Goal: Find specific page/section: Find specific page/section

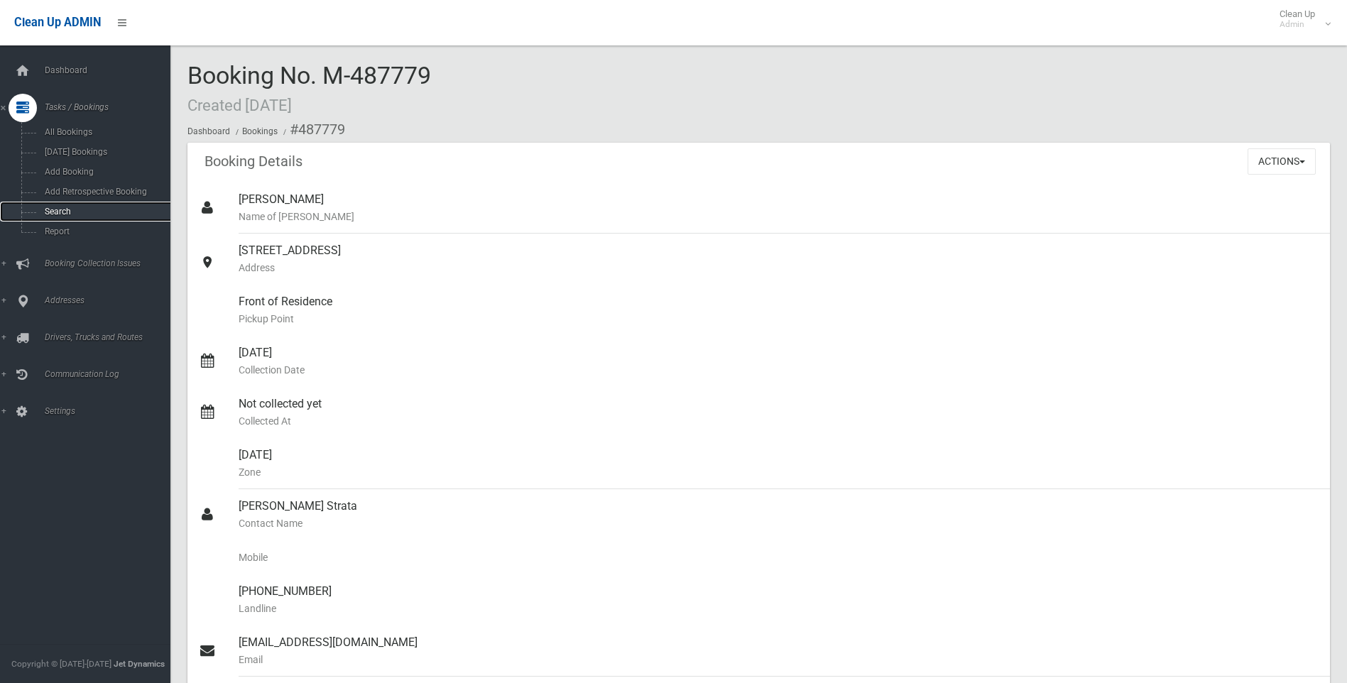
click at [60, 204] on link "Search" at bounding box center [90, 212] width 181 height 20
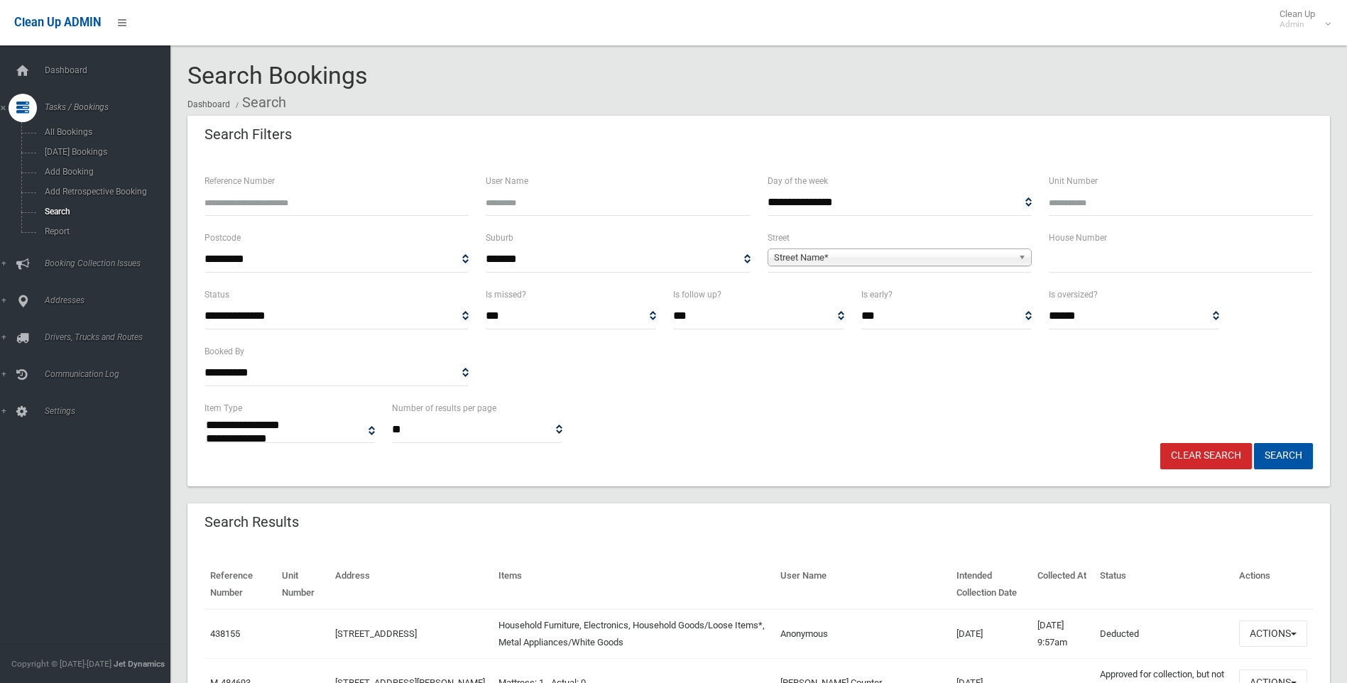
select select
click at [1093, 263] on input "text" at bounding box center [1181, 259] width 264 height 26
type input "**"
click at [804, 256] on span "Street Name*" at bounding box center [893, 257] width 239 height 17
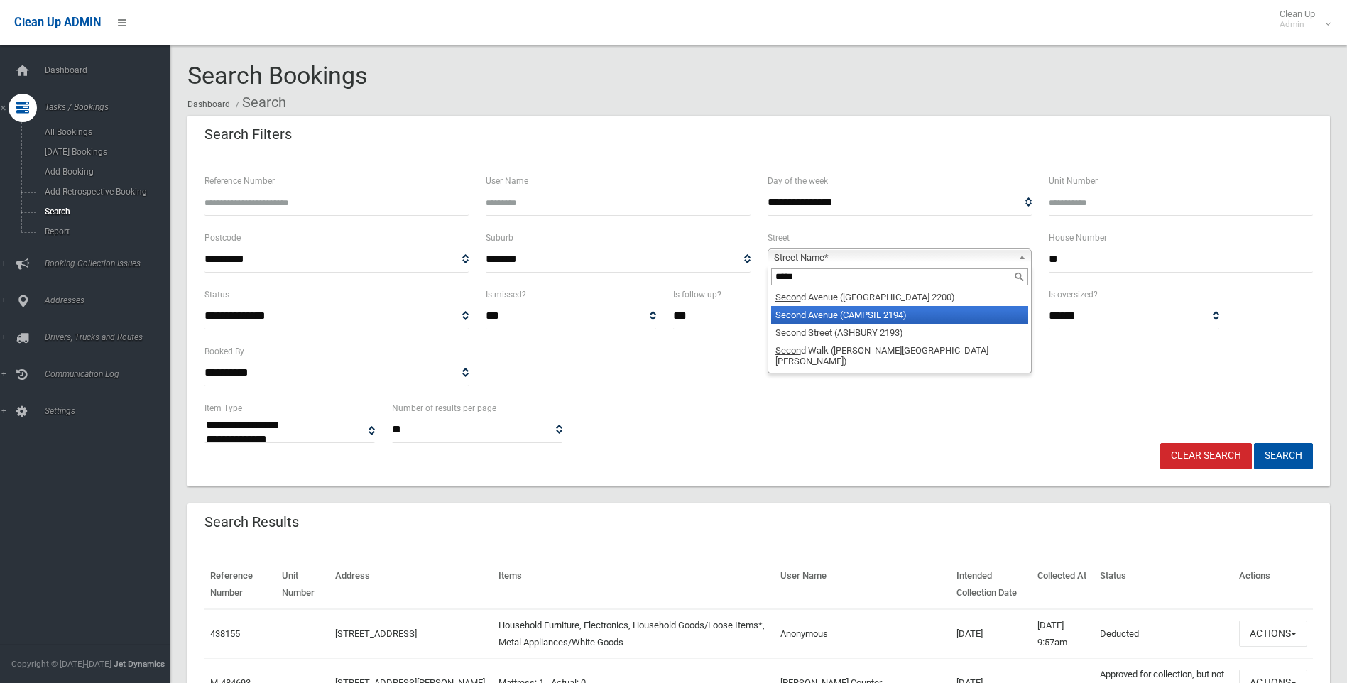
type input "*****"
click at [826, 315] on li "Secon d Avenue (CAMPSIE 2194)" at bounding box center [899, 315] width 257 height 18
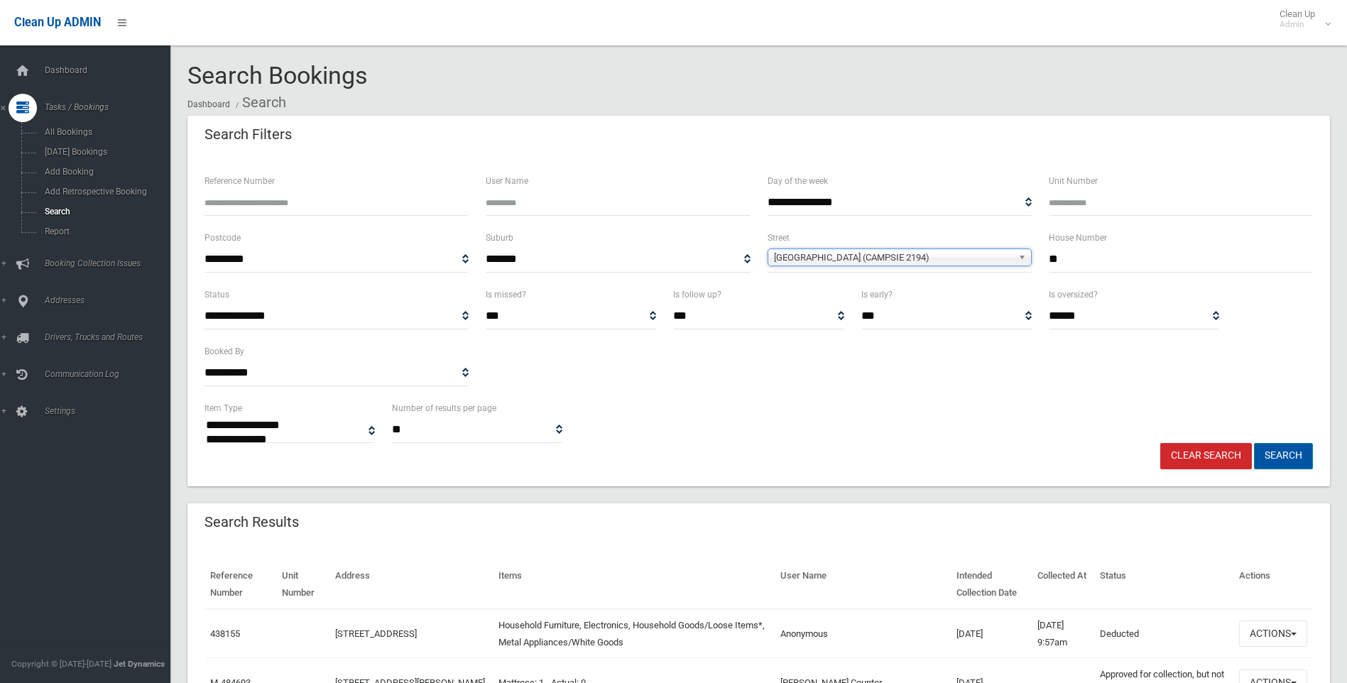
click at [1274, 455] on button "Search" at bounding box center [1283, 456] width 59 height 26
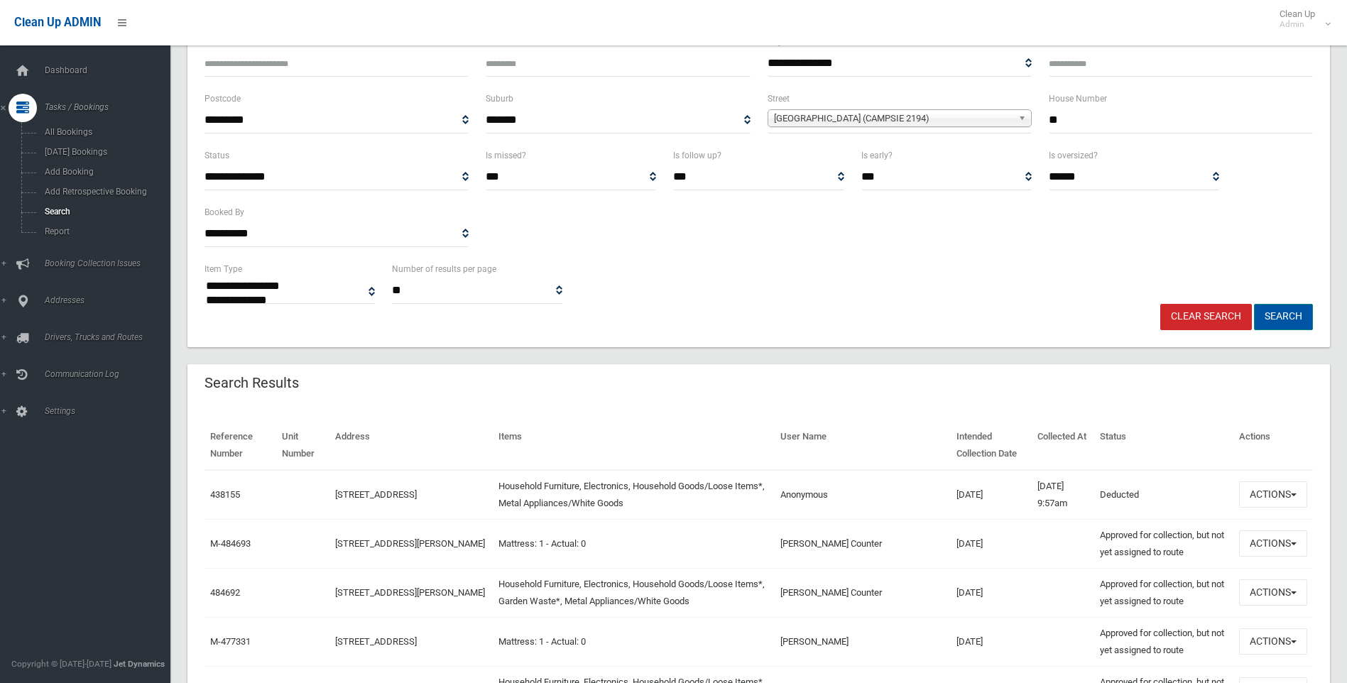
scroll to position [142, 0]
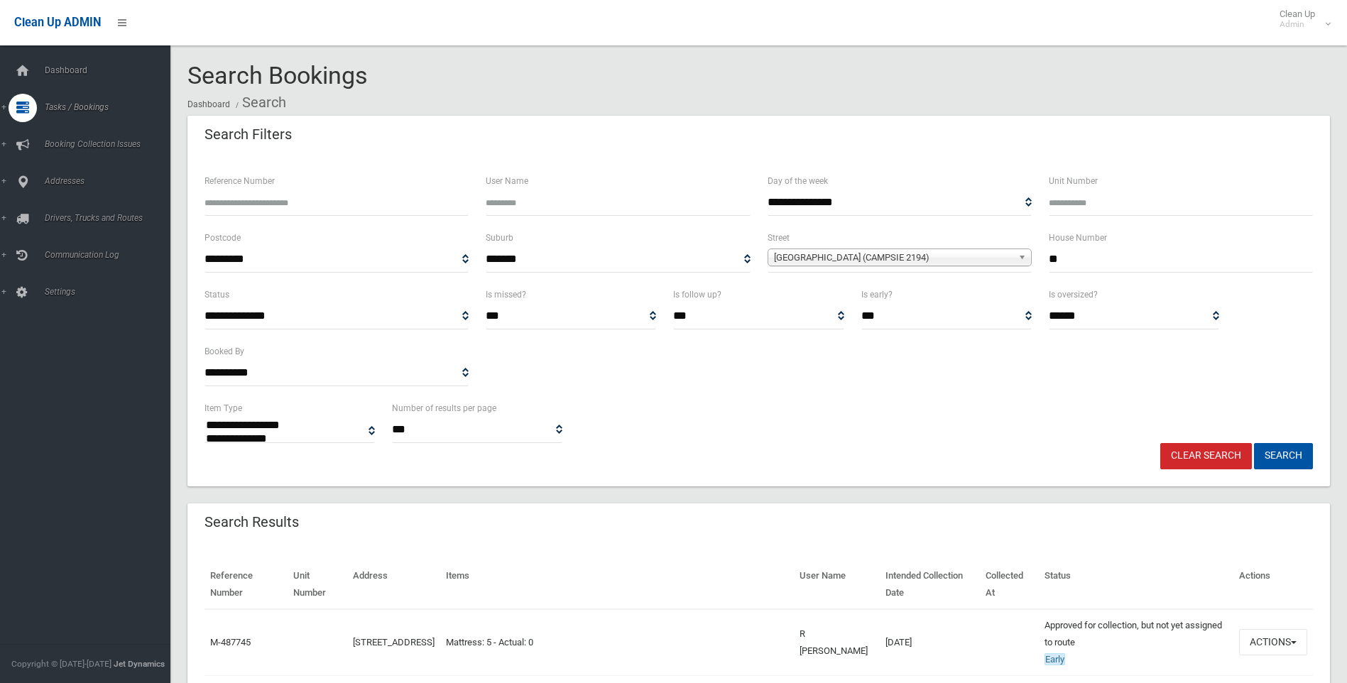
select select
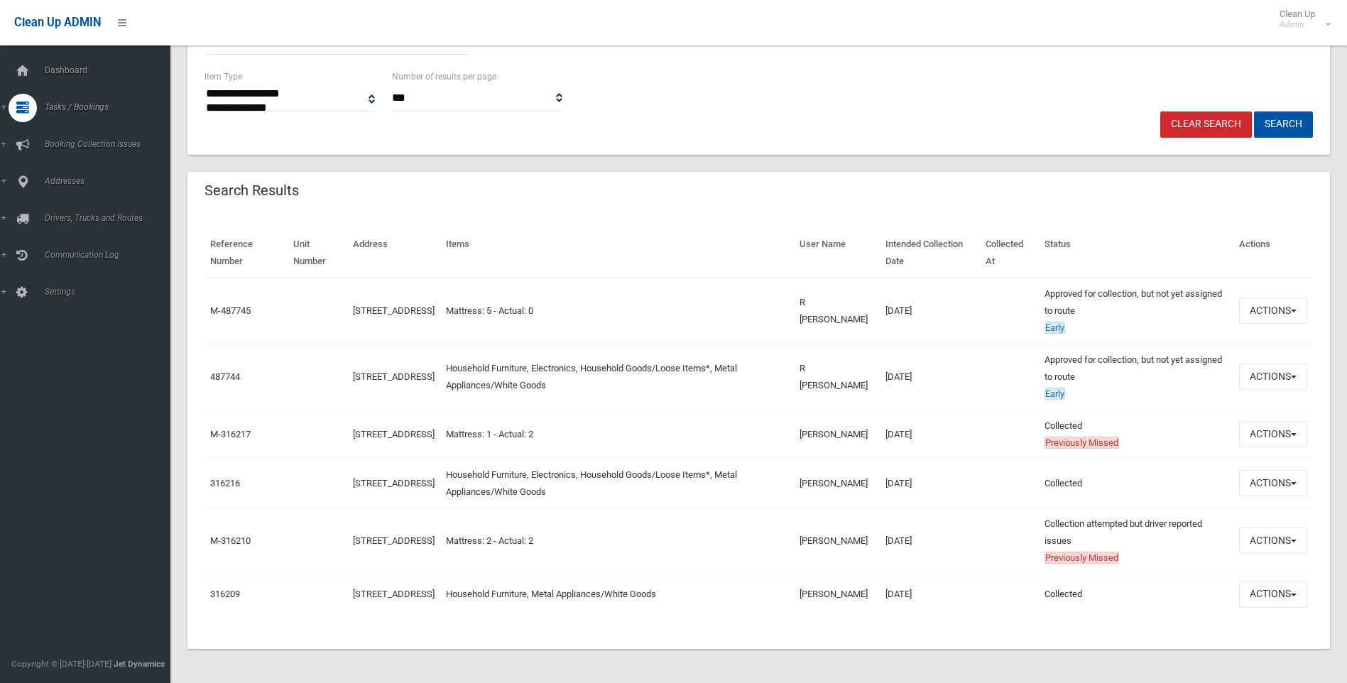
scroll to position [339, 0]
click at [1279, 371] on button "Actions" at bounding box center [1273, 377] width 68 height 26
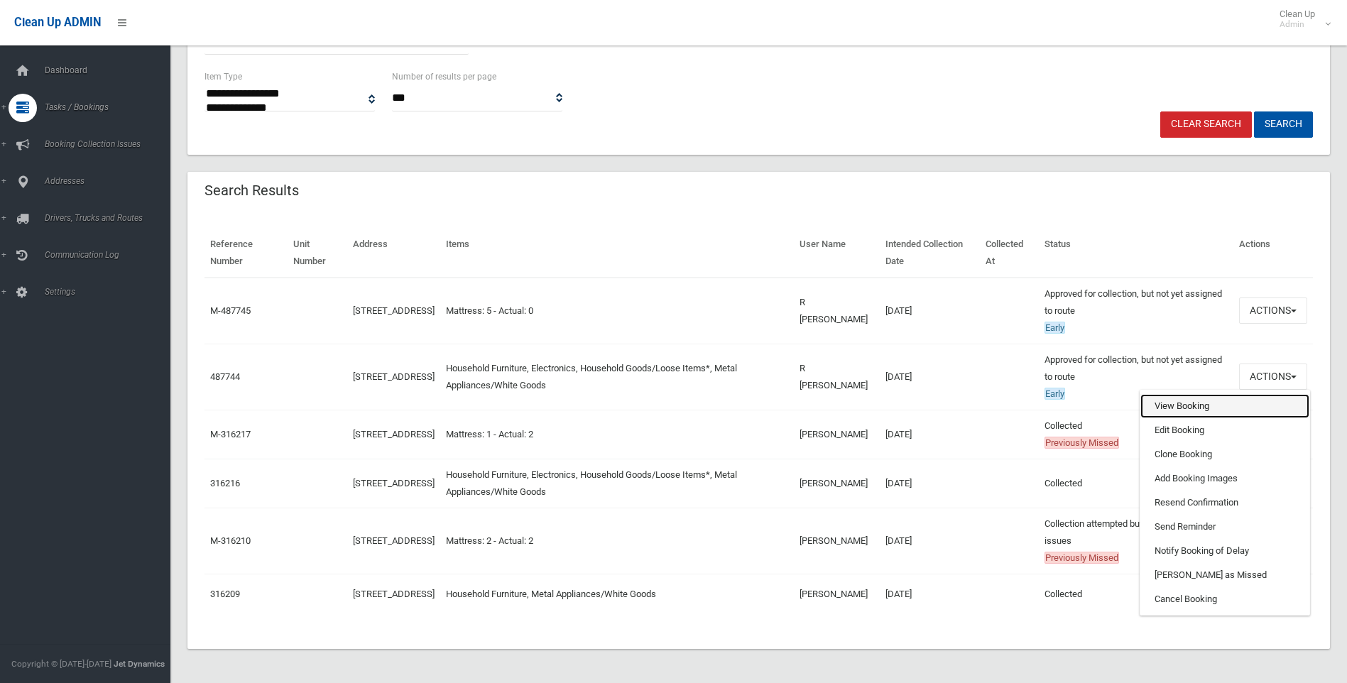
click at [1182, 398] on link "View Booking" at bounding box center [1224, 406] width 169 height 24
